Goal: Check status

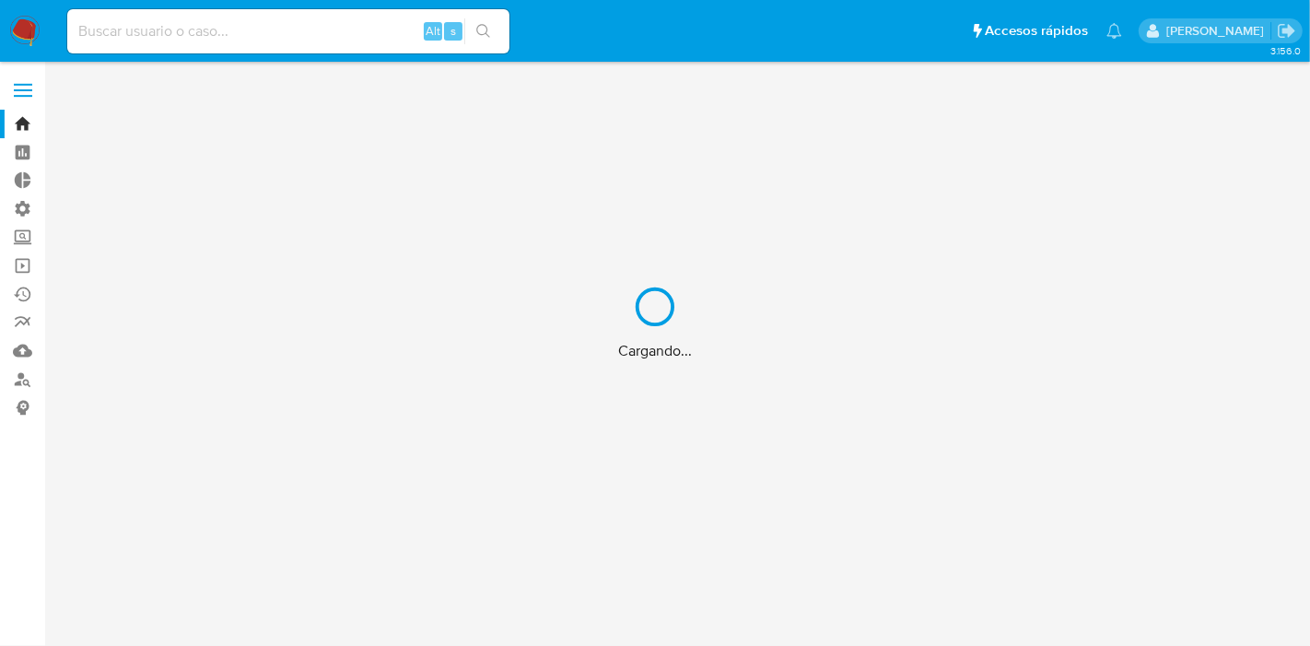
click at [173, 29] on div "Cargando..." at bounding box center [655, 323] width 1310 height 646
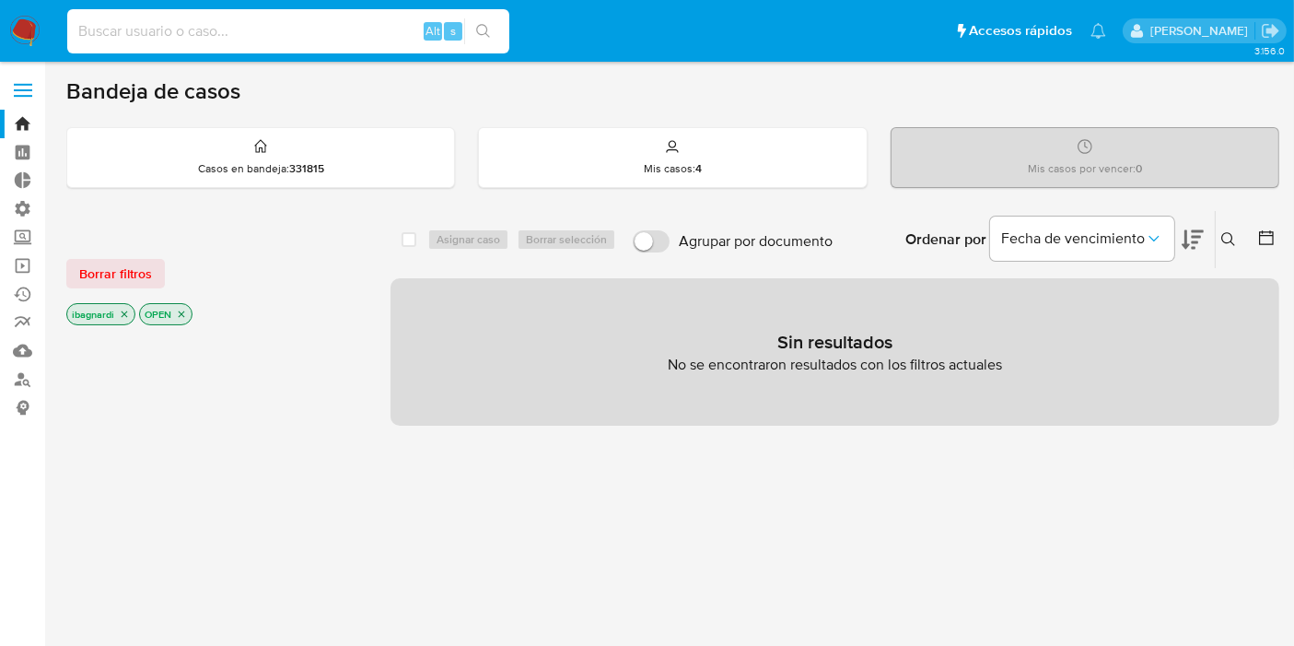
click at [187, 29] on input at bounding box center [288, 31] width 442 height 24
paste input "532939714"
type input "532939714"
click at [497, 28] on button "search-icon" at bounding box center [483, 31] width 38 height 26
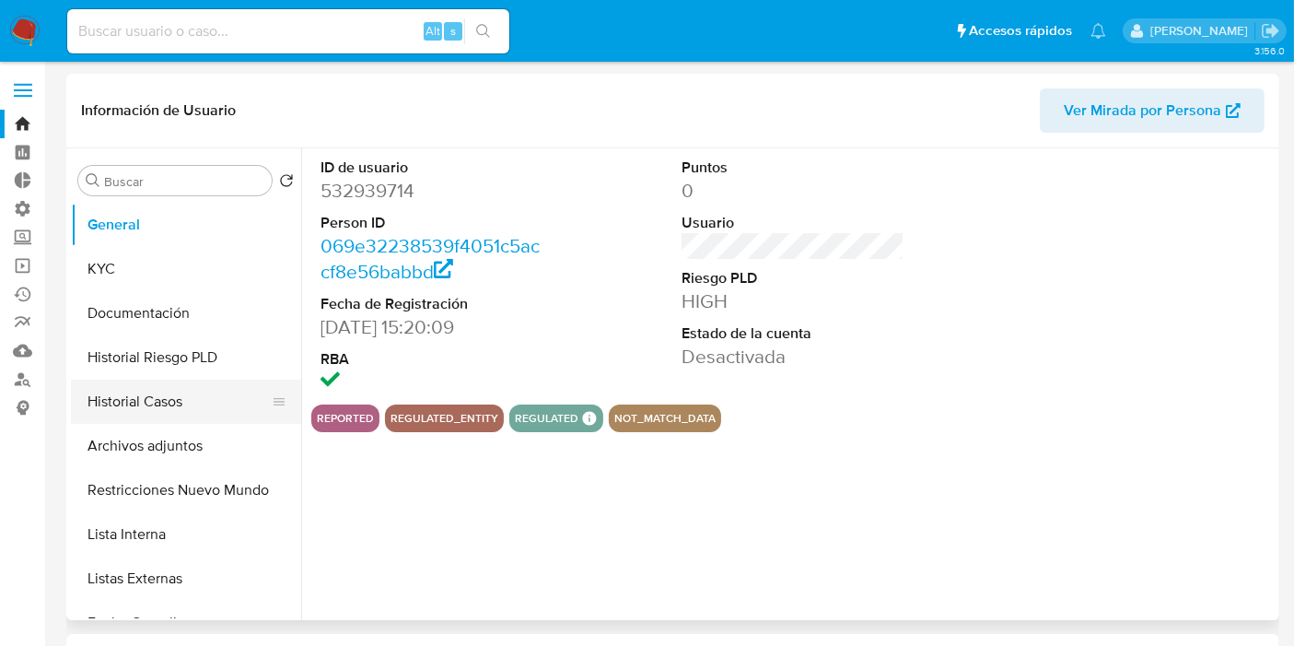
select select "10"
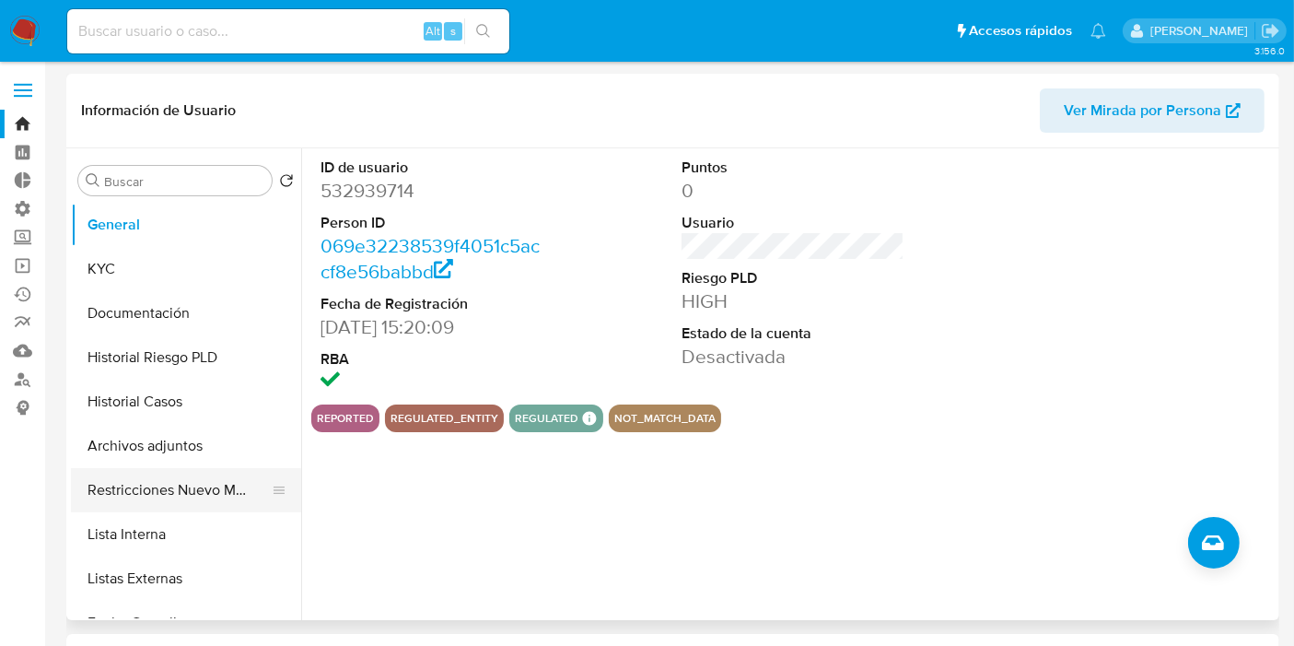
click at [177, 490] on button "Restricciones Nuevo Mundo" at bounding box center [179, 490] width 216 height 44
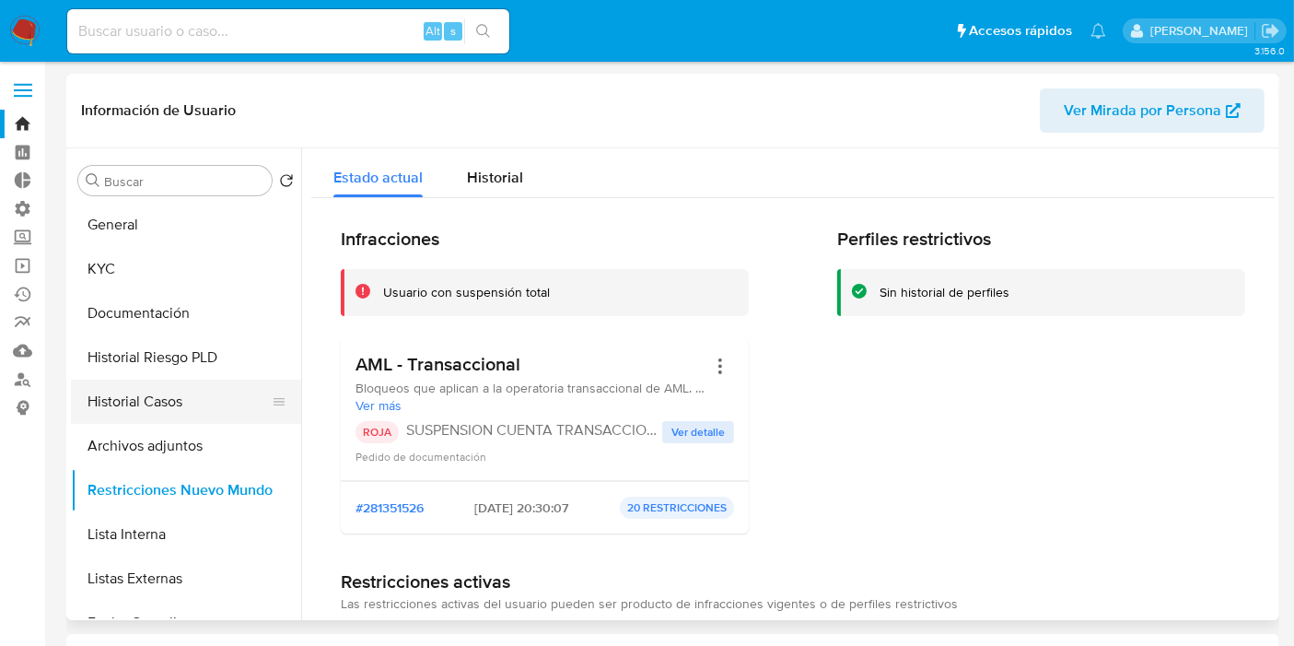
click at [163, 392] on button "Historial Casos" at bounding box center [179, 401] width 216 height 44
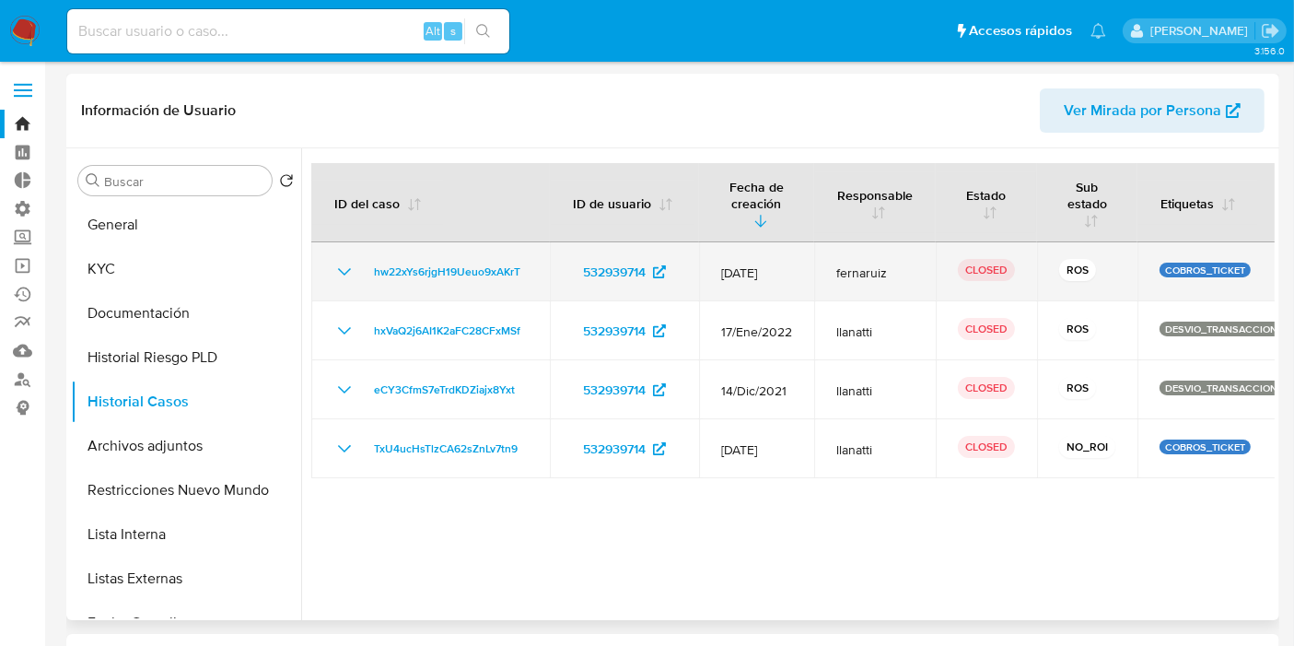
click at [339, 265] on icon "Mostrar/Ocultar" at bounding box center [344, 272] width 22 height 22
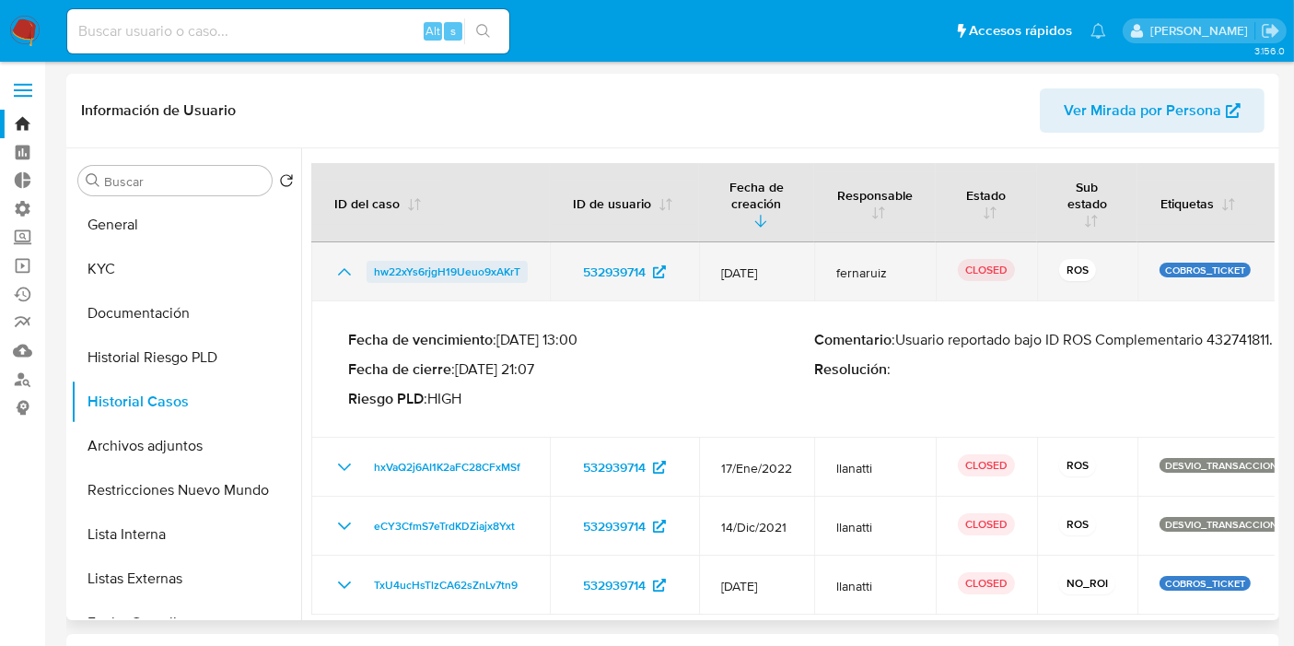
click at [456, 274] on span "hw22xYs6rjgH19Ueuo9xAKrT" at bounding box center [447, 272] width 146 height 22
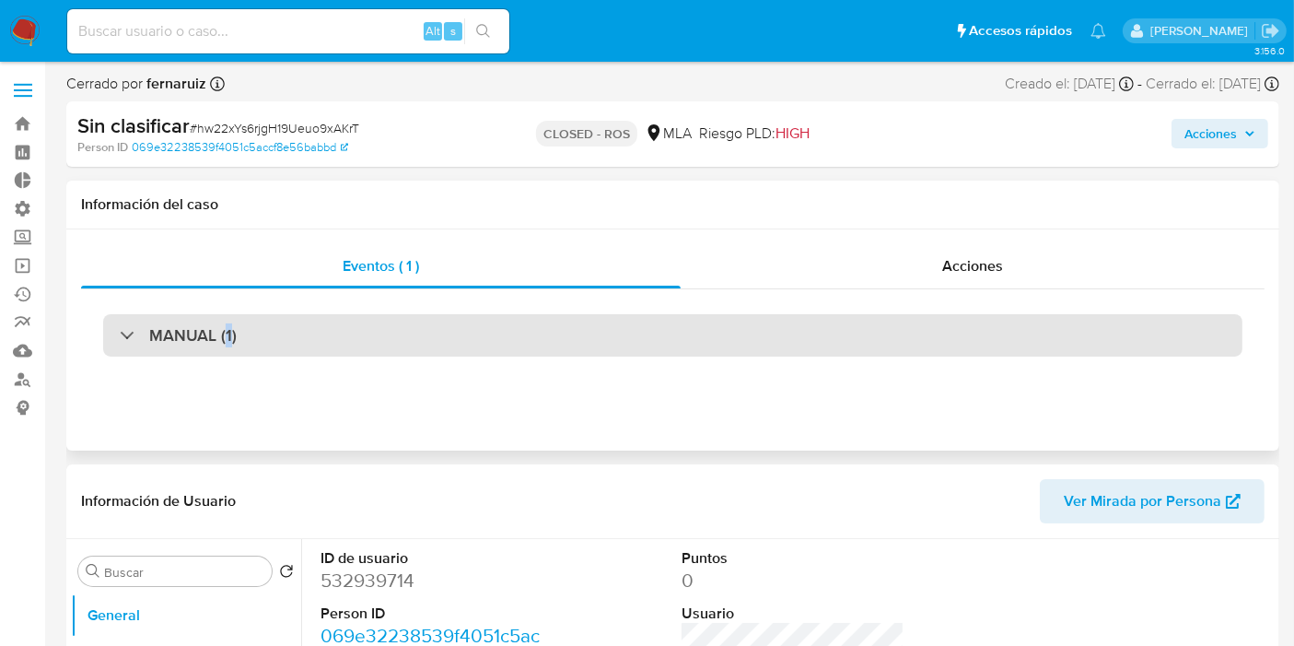
click at [227, 343] on h3 "MANUAL (1)" at bounding box center [192, 335] width 87 height 20
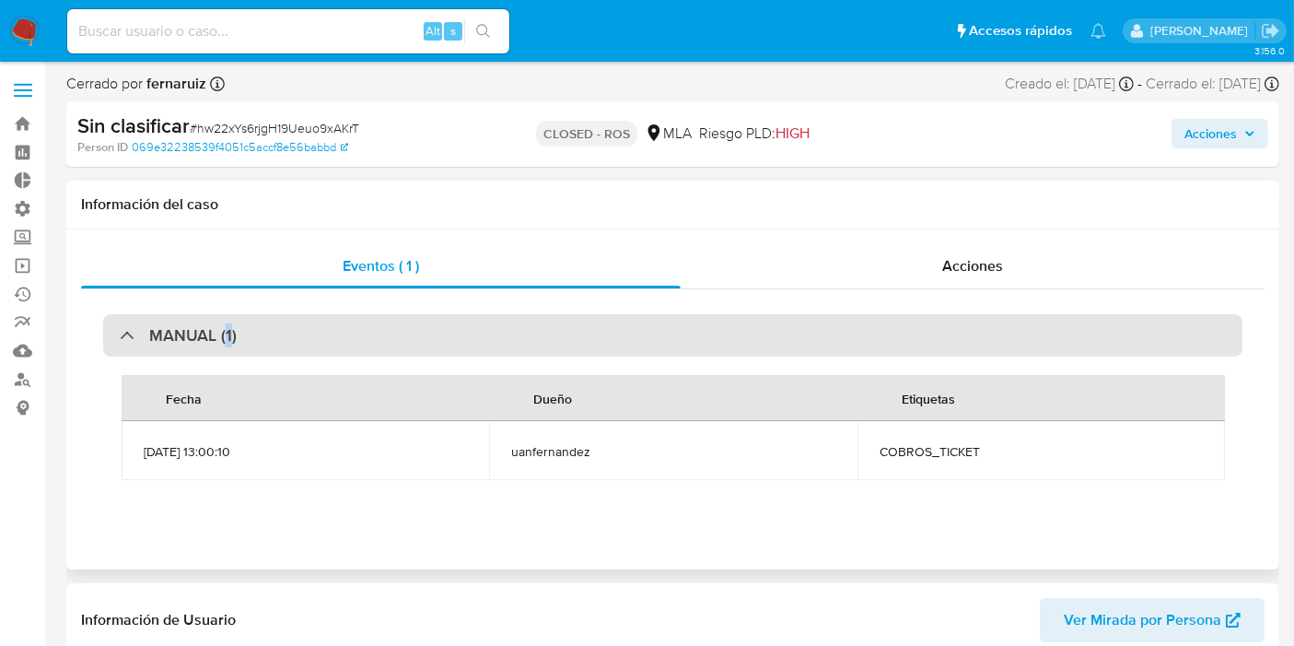
select select "10"
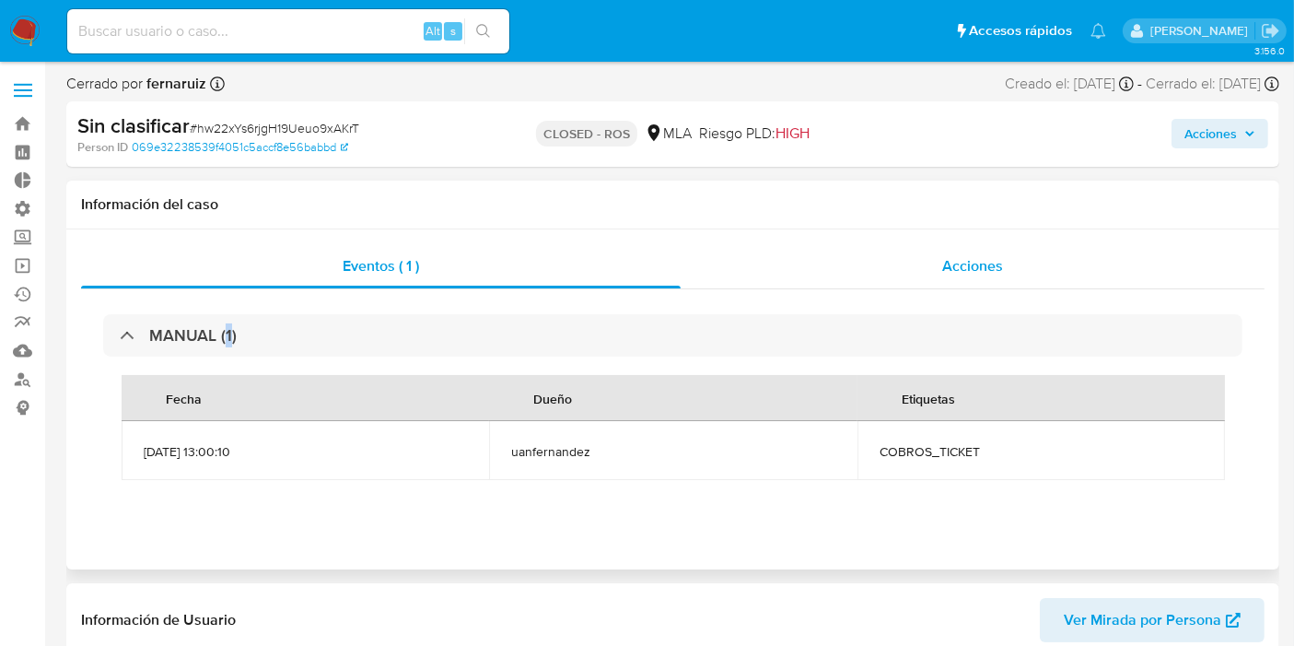
click at [981, 260] on span "Acciones" at bounding box center [972, 265] width 61 height 21
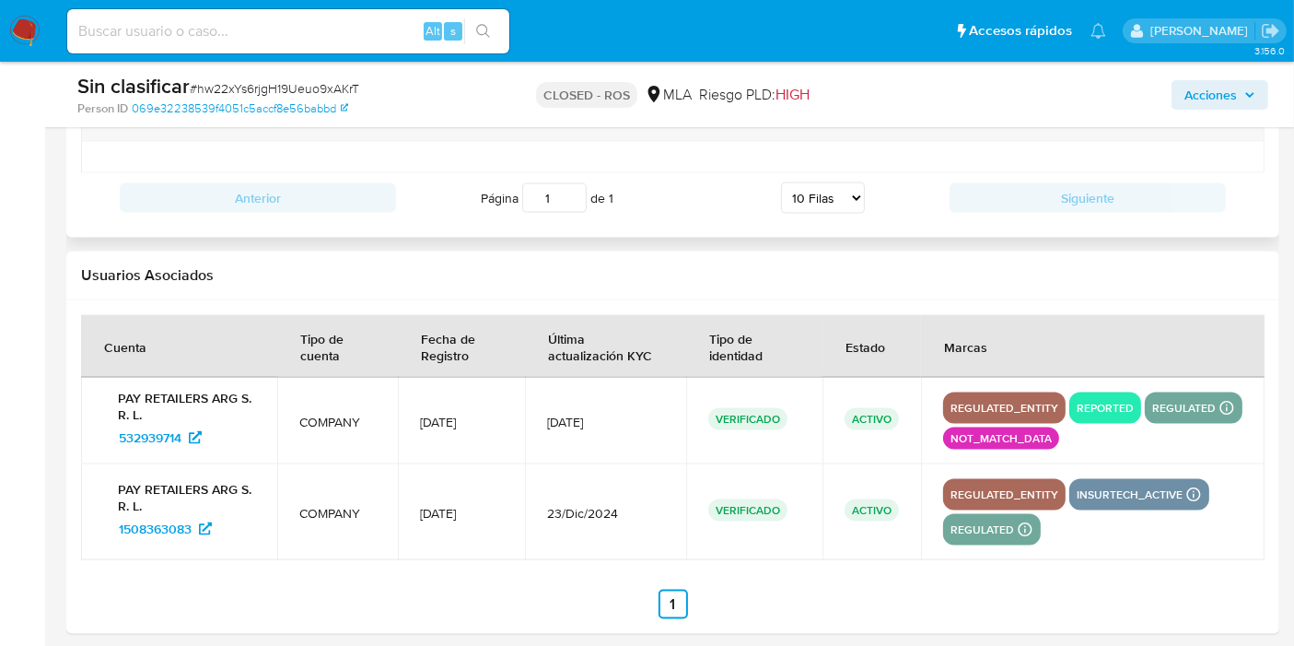
scroll to position [2590, 0]
